Goal: Use online tool/utility: Utilize a website feature to perform a specific function

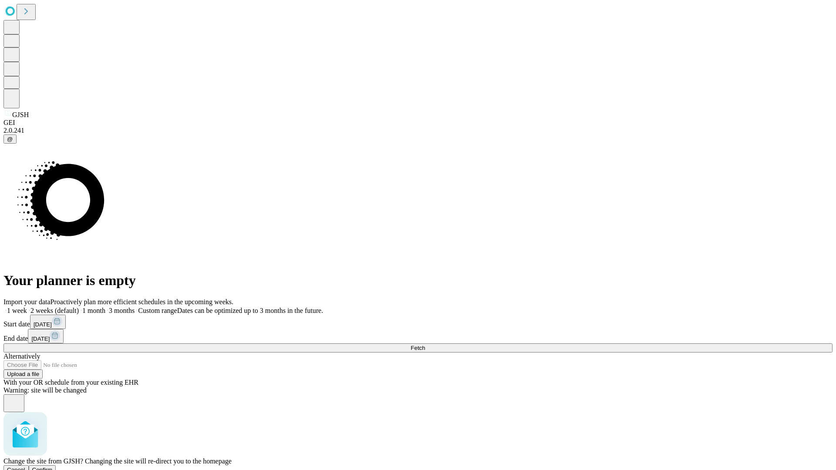
click at [53, 467] on span "Confirm" at bounding box center [42, 470] width 20 height 7
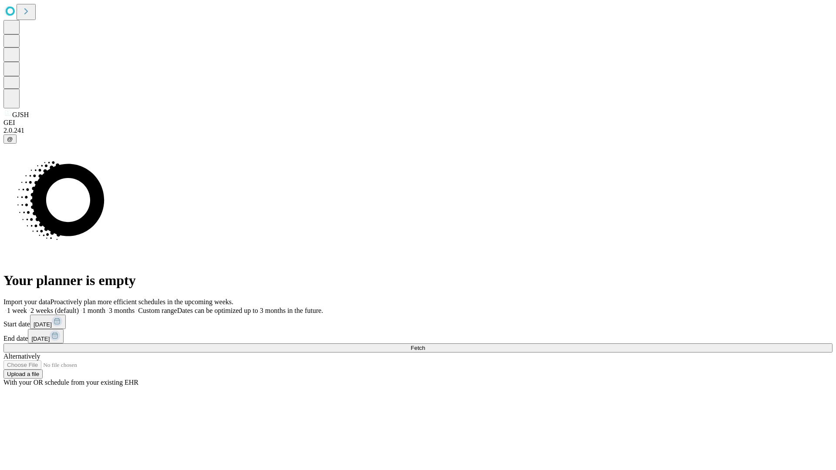
click at [79, 307] on label "2 weeks (default)" at bounding box center [53, 310] width 52 height 7
click at [425, 345] on span "Fetch" at bounding box center [417, 348] width 14 height 7
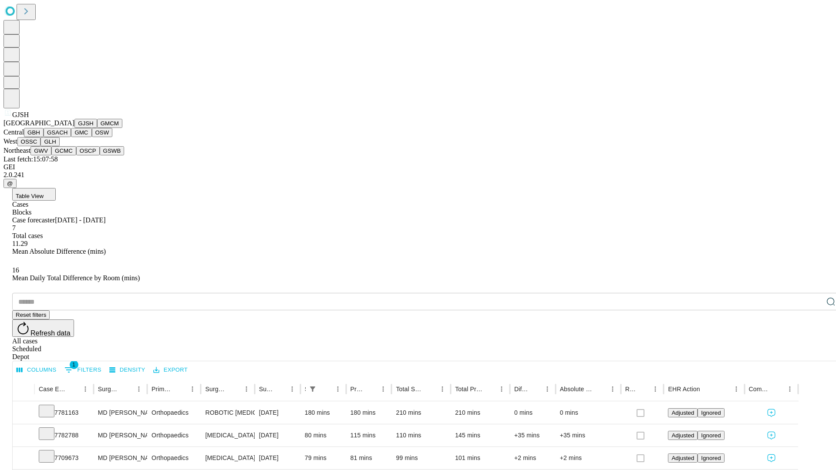
click at [97, 128] on button "GMCM" at bounding box center [109, 123] width 25 height 9
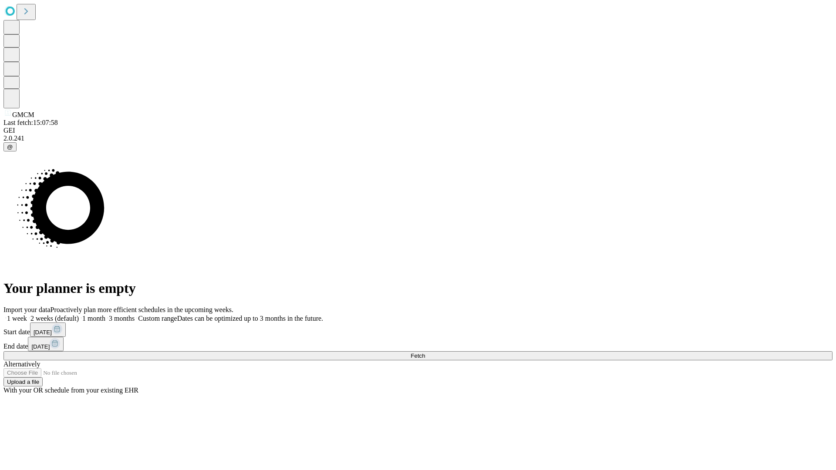
click at [79, 315] on label "2 weeks (default)" at bounding box center [53, 318] width 52 height 7
click at [425, 353] on span "Fetch" at bounding box center [417, 356] width 14 height 7
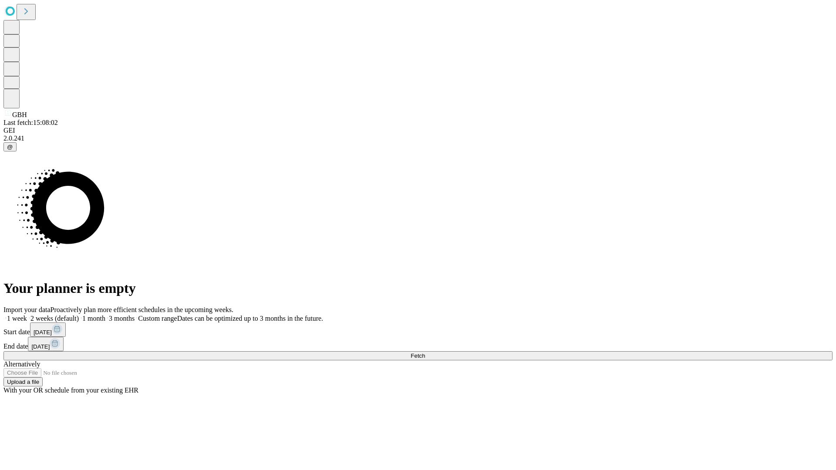
click at [79, 315] on label "2 weeks (default)" at bounding box center [53, 318] width 52 height 7
click at [425, 353] on span "Fetch" at bounding box center [417, 356] width 14 height 7
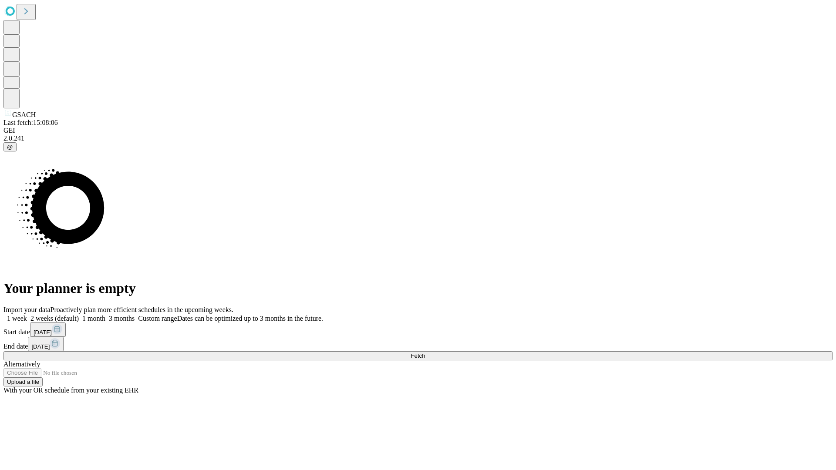
click at [79, 315] on label "2 weeks (default)" at bounding box center [53, 318] width 52 height 7
click at [425, 353] on span "Fetch" at bounding box center [417, 356] width 14 height 7
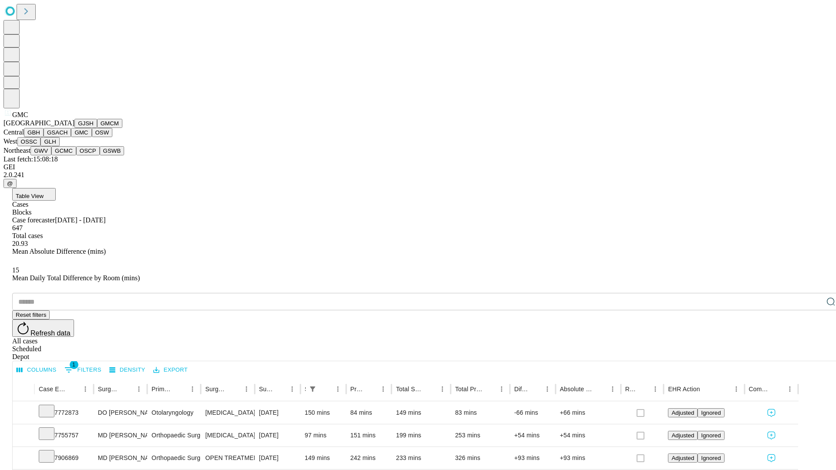
click at [92, 137] on button "OSW" at bounding box center [102, 132] width 21 height 9
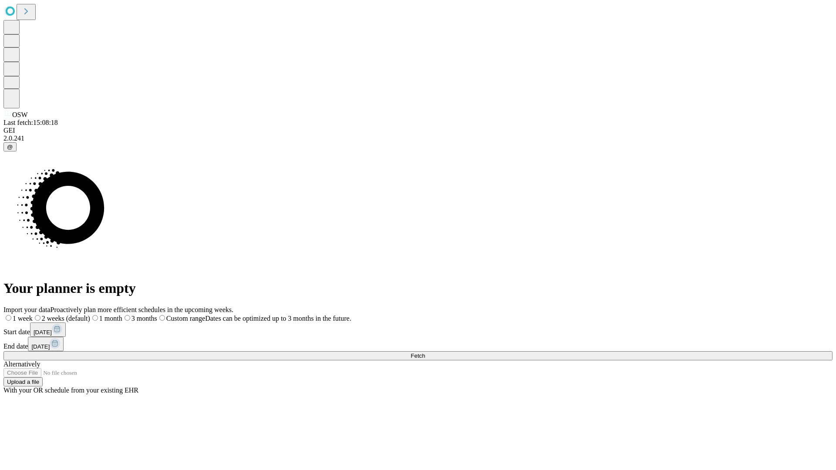
click at [90, 315] on label "2 weeks (default)" at bounding box center [61, 318] width 57 height 7
click at [425, 353] on span "Fetch" at bounding box center [417, 356] width 14 height 7
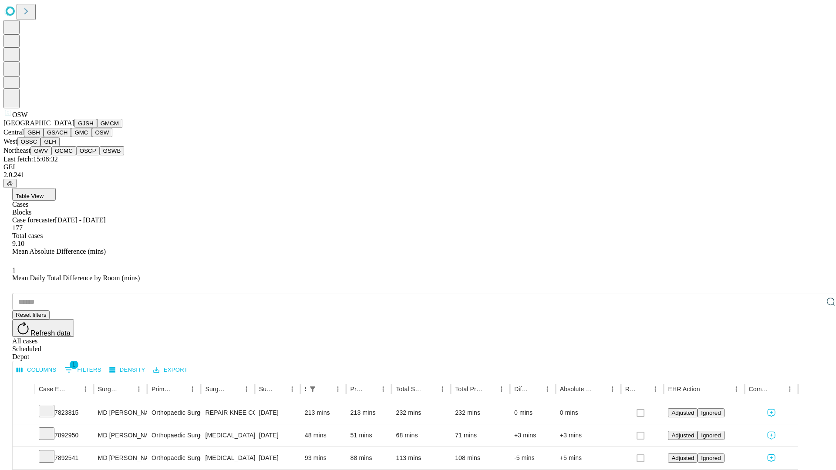
click at [41, 146] on button "OSSC" at bounding box center [29, 141] width 24 height 9
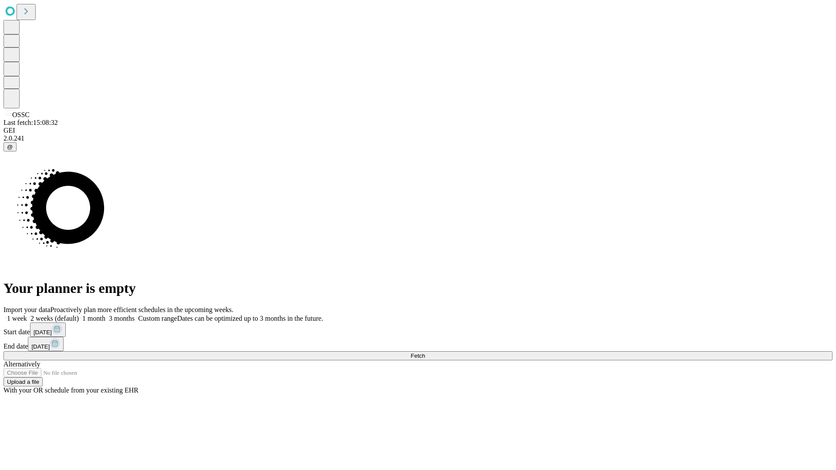
click at [79, 315] on label "2 weeks (default)" at bounding box center [53, 318] width 52 height 7
click at [425, 353] on span "Fetch" at bounding box center [417, 356] width 14 height 7
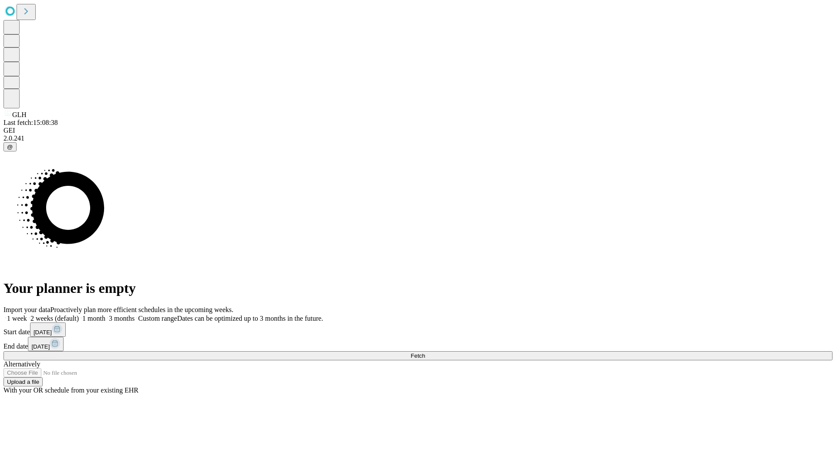
click at [79, 315] on label "2 weeks (default)" at bounding box center [53, 318] width 52 height 7
click at [425, 353] on span "Fetch" at bounding box center [417, 356] width 14 height 7
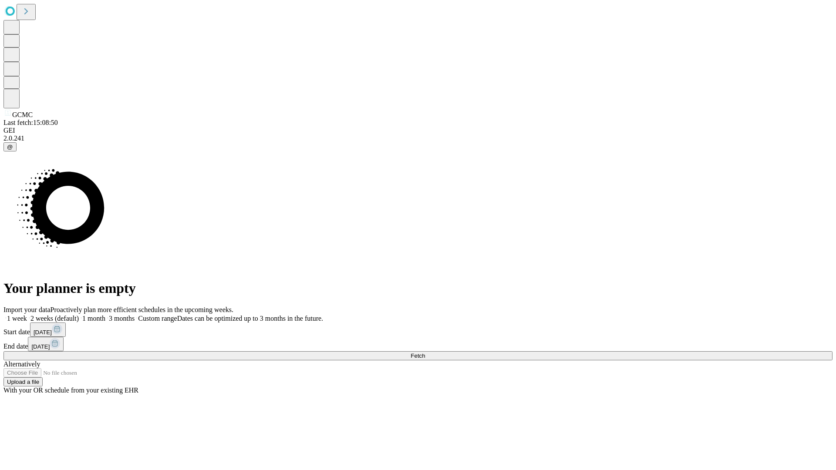
click at [79, 315] on label "2 weeks (default)" at bounding box center [53, 318] width 52 height 7
click at [425, 353] on span "Fetch" at bounding box center [417, 356] width 14 height 7
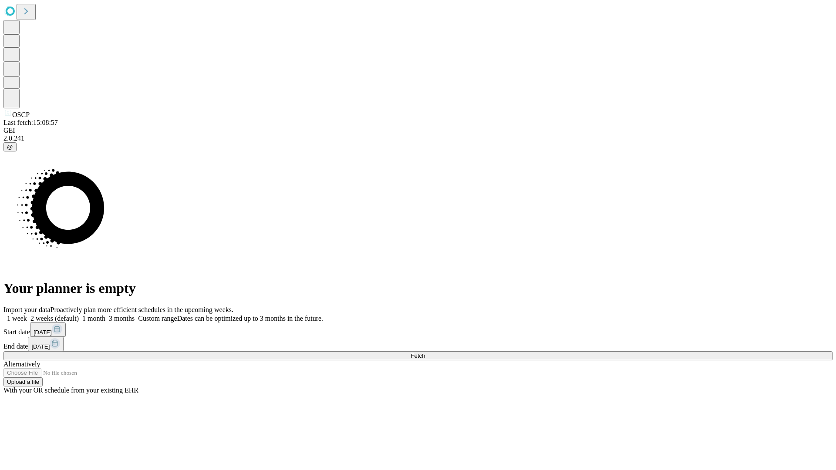
click at [79, 315] on label "2 weeks (default)" at bounding box center [53, 318] width 52 height 7
click at [425, 353] on span "Fetch" at bounding box center [417, 356] width 14 height 7
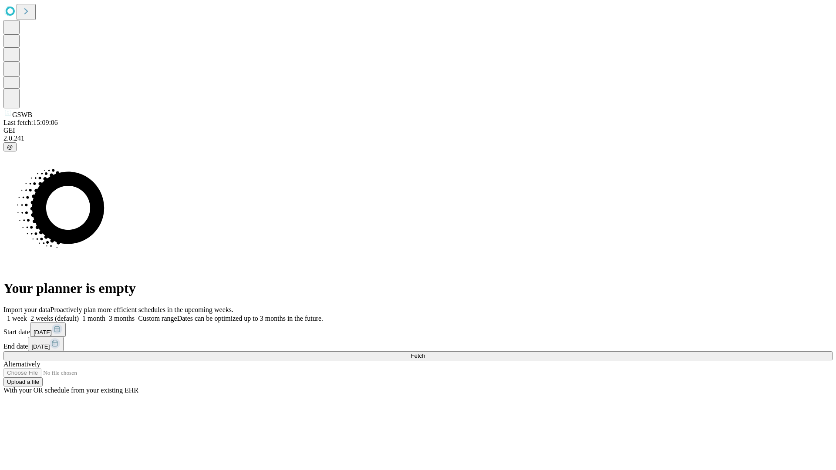
click at [79, 315] on label "2 weeks (default)" at bounding box center [53, 318] width 52 height 7
click at [425, 353] on span "Fetch" at bounding box center [417, 356] width 14 height 7
